Goal: Task Accomplishment & Management: Manage account settings

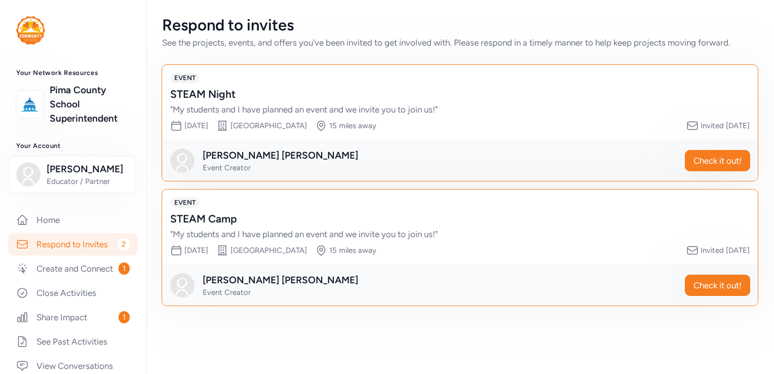
scroll to position [50, 0]
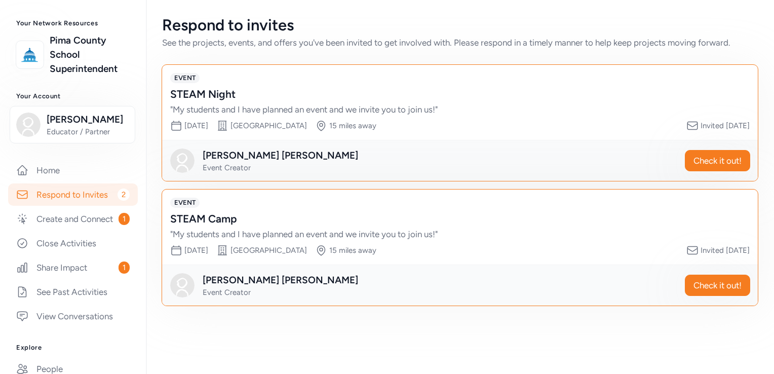
click at [204, 98] on div "STEAM Night" at bounding box center [449, 94] width 559 height 14
click at [229, 157] on div "[PERSON_NAME]" at bounding box center [280, 155] width 155 height 14
click at [188, 286] on img at bounding box center [182, 285] width 24 height 24
click at [719, 155] on span "Check it out!" at bounding box center [717, 160] width 48 height 12
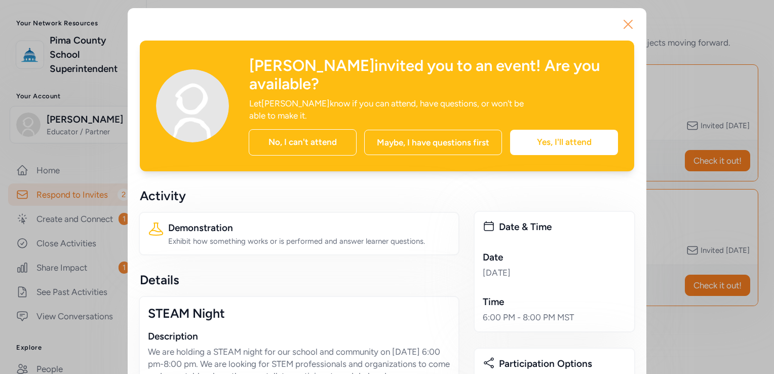
click at [624, 25] on icon "button" at bounding box center [628, 24] width 8 height 8
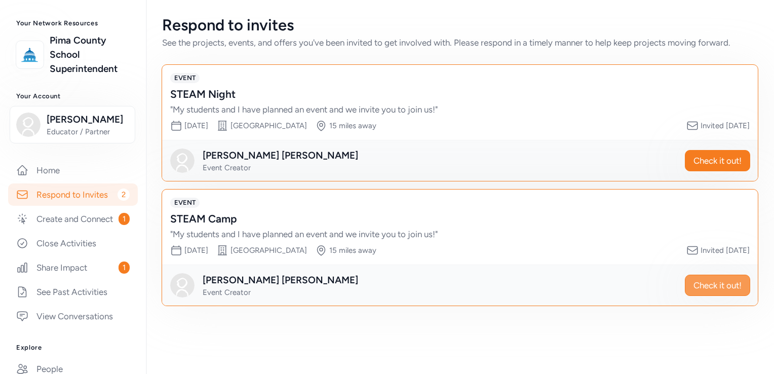
click at [699, 287] on span "Check it out!" at bounding box center [717, 285] width 48 height 12
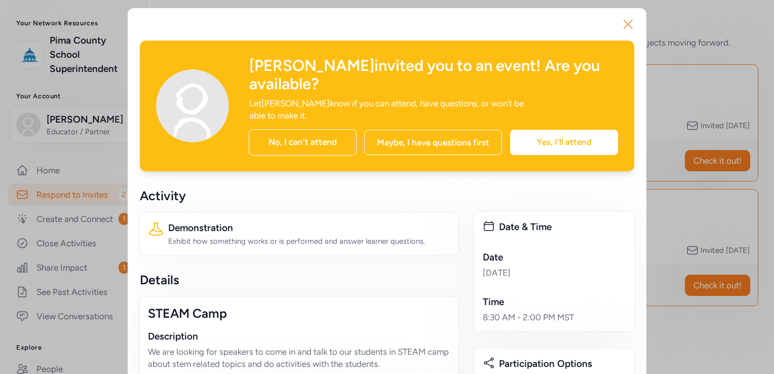
click at [626, 26] on icon "button" at bounding box center [628, 24] width 8 height 8
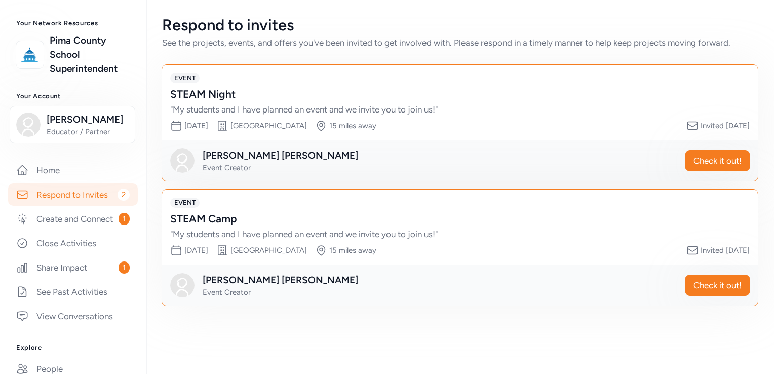
click at [282, 131] on div "Site [GEOGRAPHIC_DATA]" at bounding box center [261, 126] width 91 height 12
click at [703, 286] on span "Check it out!" at bounding box center [717, 285] width 48 height 12
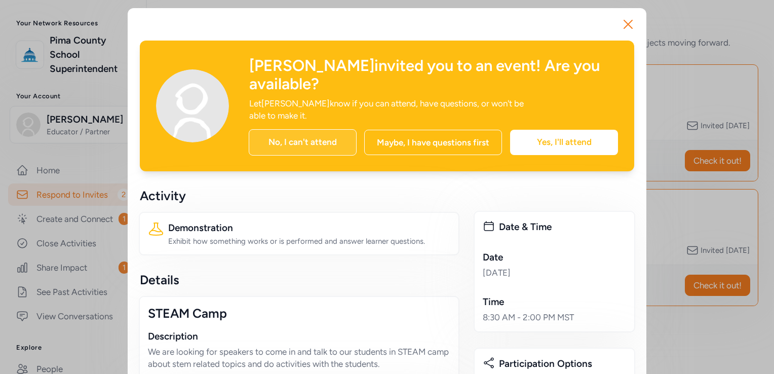
click at [290, 129] on div "No, I can't attend" at bounding box center [303, 142] width 108 height 26
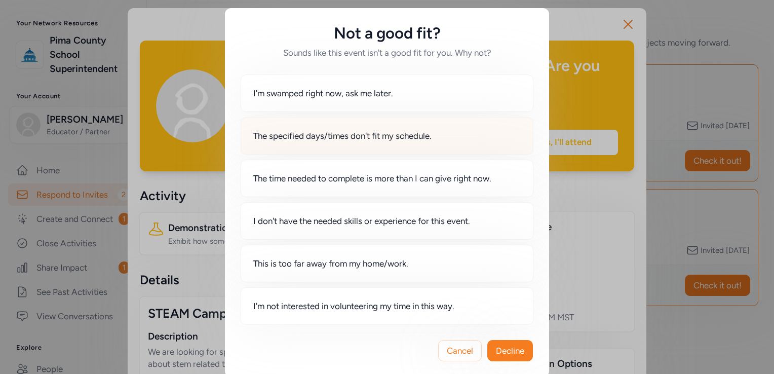
click at [373, 132] on span "The specified days/times don't fit my schedule." at bounding box center [342, 136] width 178 height 12
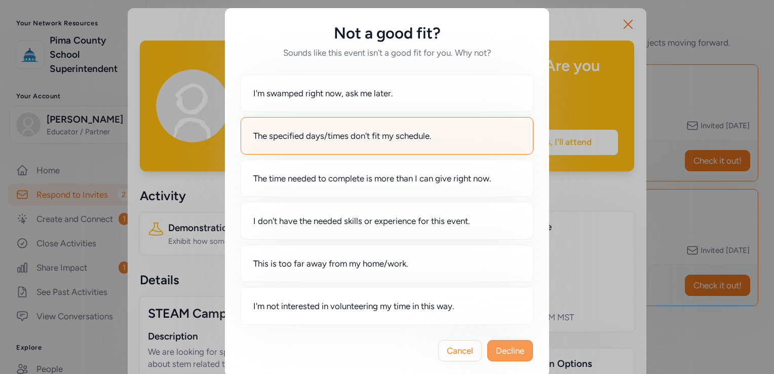
click at [508, 349] on span "Decline" at bounding box center [510, 350] width 28 height 12
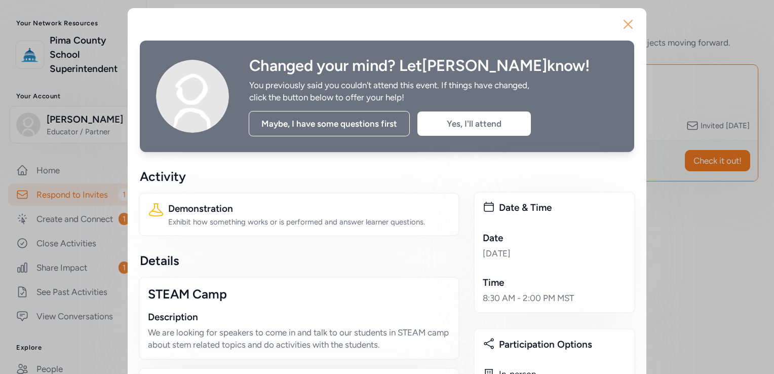
click at [622, 19] on icon "button" at bounding box center [628, 24] width 16 height 16
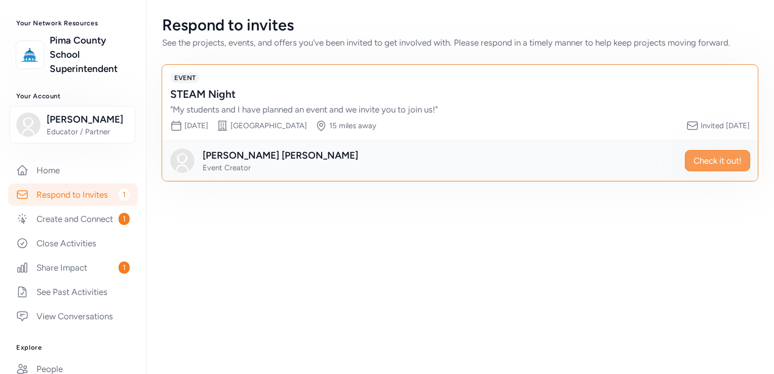
click at [687, 151] on button "Check it out!" at bounding box center [717, 160] width 65 height 21
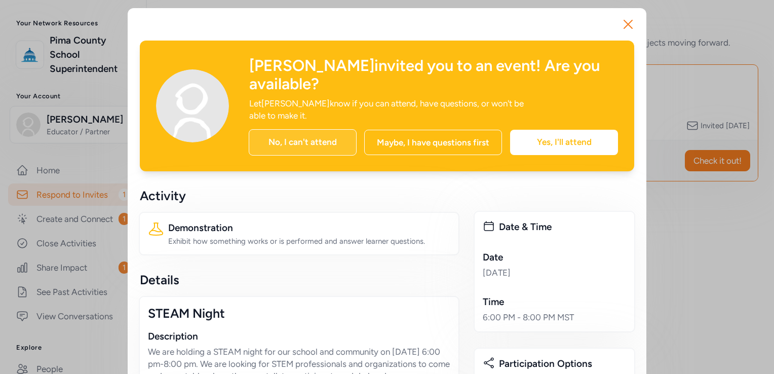
click at [310, 129] on div "No, I can't attend" at bounding box center [303, 142] width 108 height 26
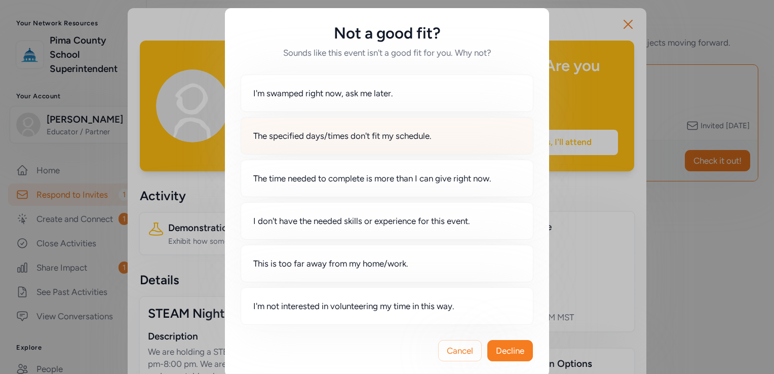
click at [314, 145] on div "The specified days/times don't fit my schedule." at bounding box center [387, 135] width 293 height 37
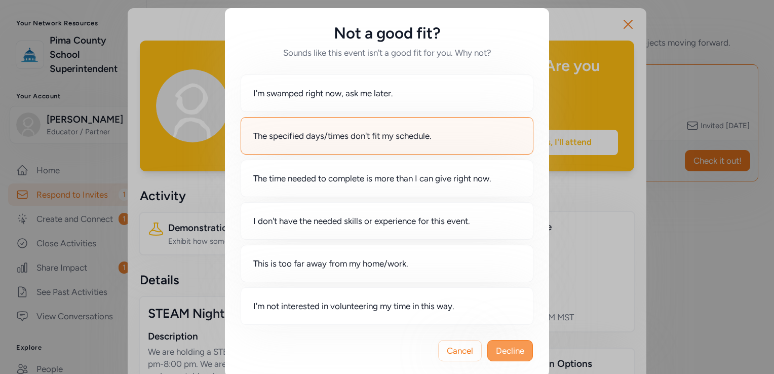
click at [506, 347] on span "Decline" at bounding box center [510, 350] width 28 height 12
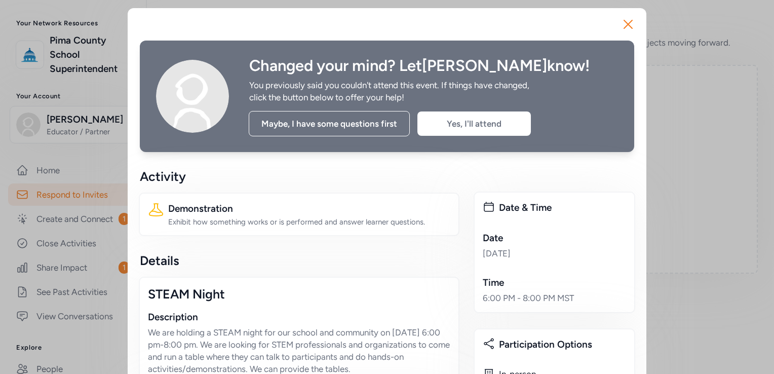
drag, startPoint x: 506, startPoint y: 347, endPoint x: 646, endPoint y: 9, distance: 366.1
click at [620, 25] on icon "button" at bounding box center [628, 24] width 16 height 16
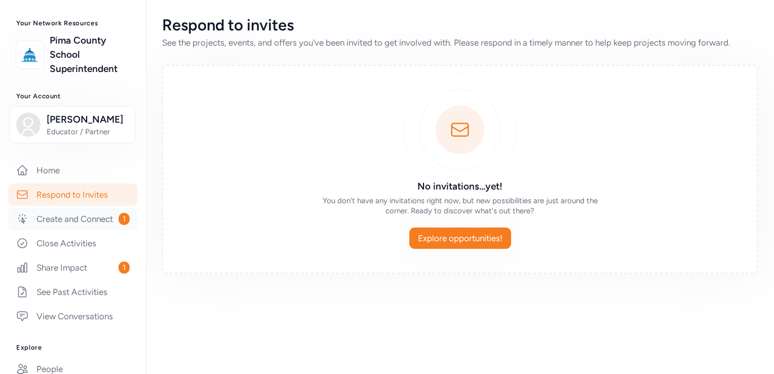
click at [59, 221] on link "Create and Connect 1" at bounding box center [73, 219] width 130 height 22
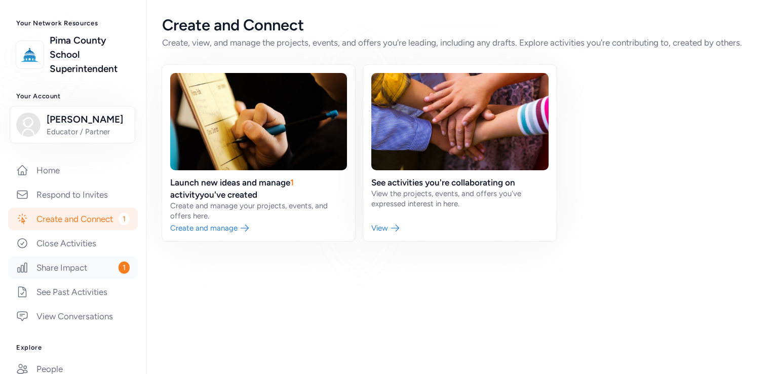
click at [74, 277] on link "Share Impact 1" at bounding box center [73, 267] width 130 height 22
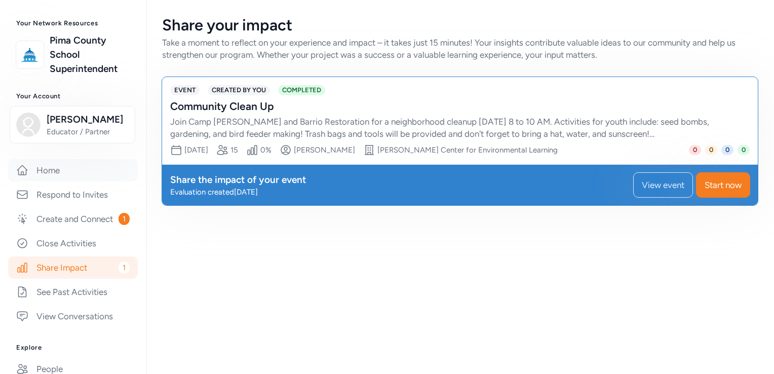
click at [79, 175] on link "Home" at bounding box center [73, 170] width 130 height 22
